Goal: Task Accomplishment & Management: Manage account settings

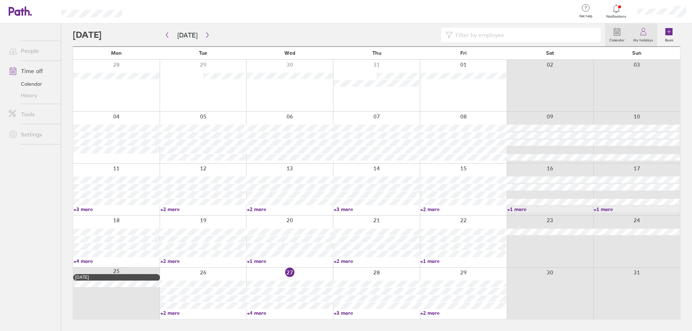
click at [647, 38] on label "My holidays" at bounding box center [643, 39] width 28 height 6
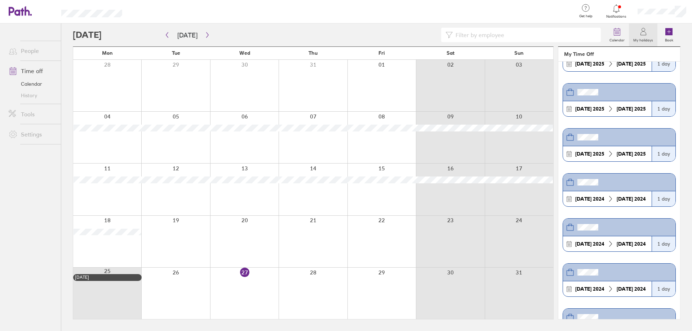
scroll to position [397, 0]
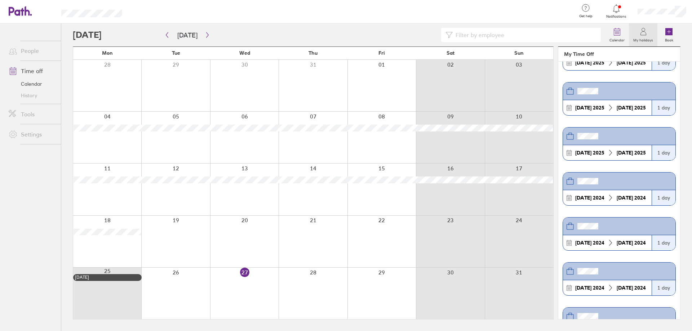
click at [645, 30] on icon at bounding box center [643, 31] width 9 height 9
click at [688, 13] on div at bounding box center [662, 11] width 60 height 23
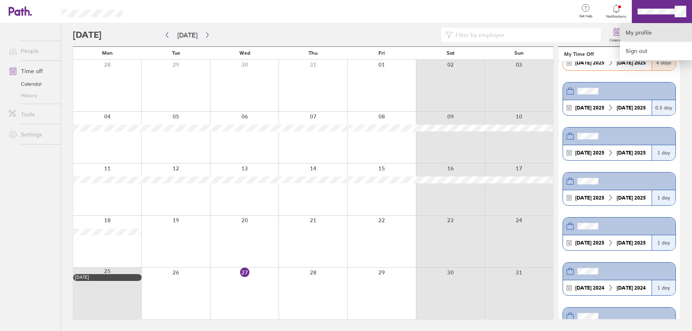
click at [641, 32] on link "My profile" at bounding box center [656, 32] width 72 height 18
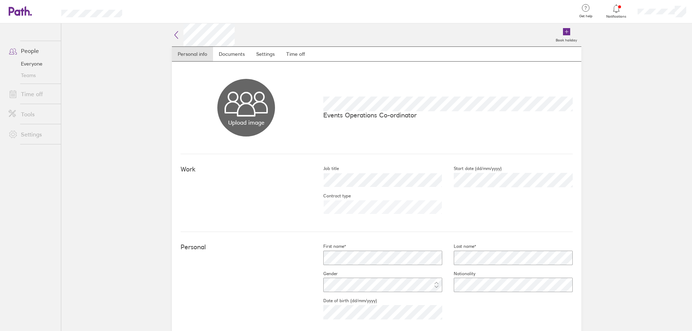
click at [30, 98] on link "Time off" at bounding box center [32, 94] width 58 height 14
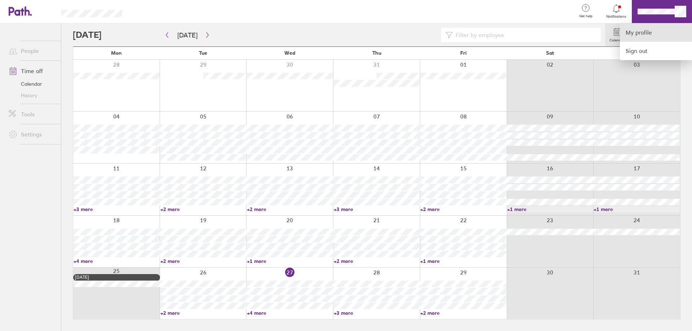
click at [654, 30] on link "My profile" at bounding box center [656, 32] width 72 height 18
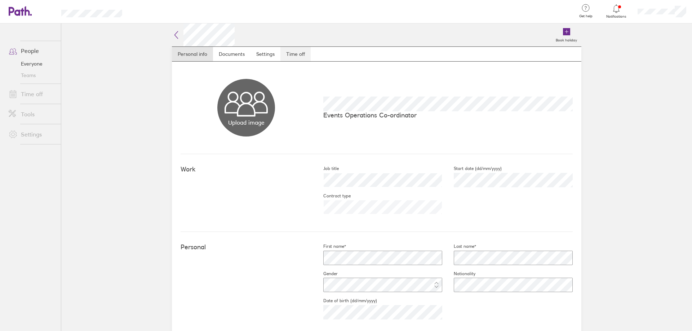
click at [294, 59] on link "Time off" at bounding box center [296, 54] width 30 height 14
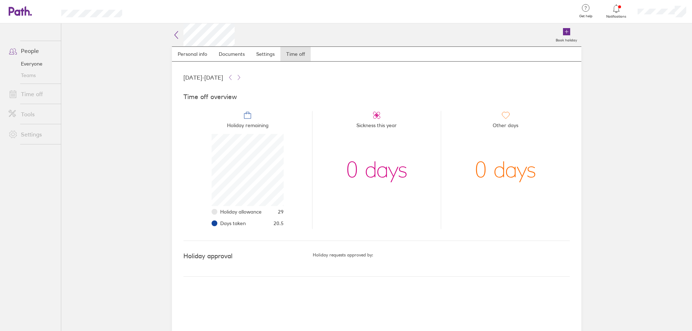
scroll to position [72, 72]
